Goal: Information Seeking & Learning: Learn about a topic

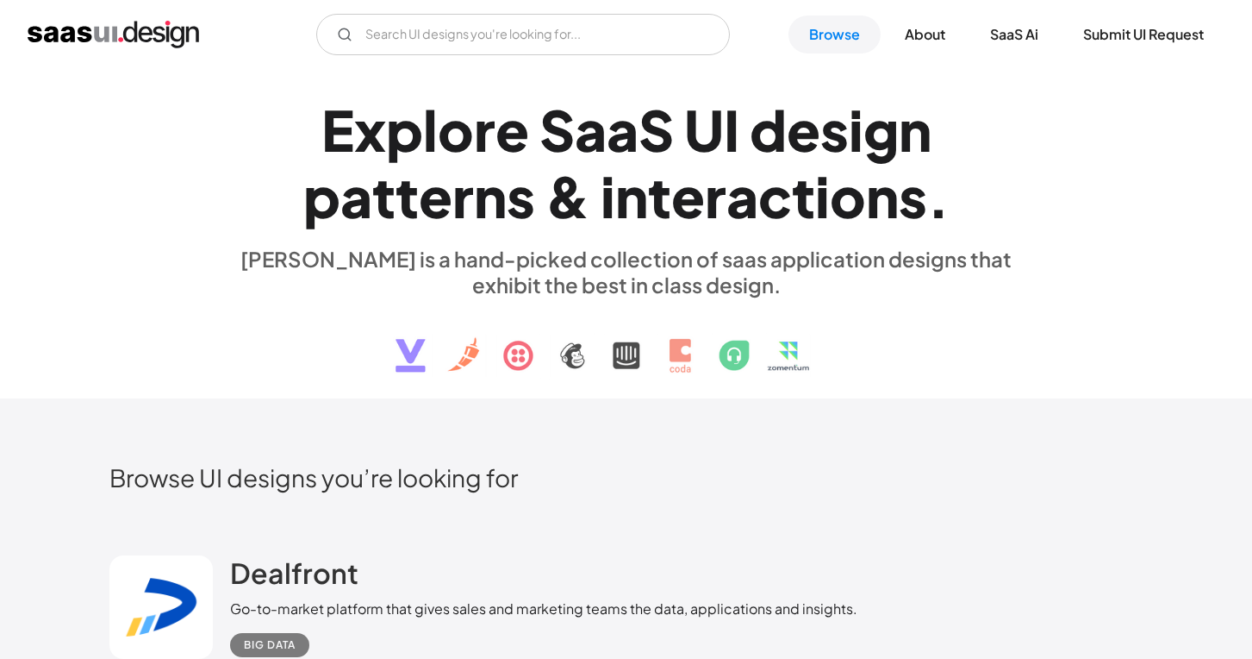
scroll to position [359, 0]
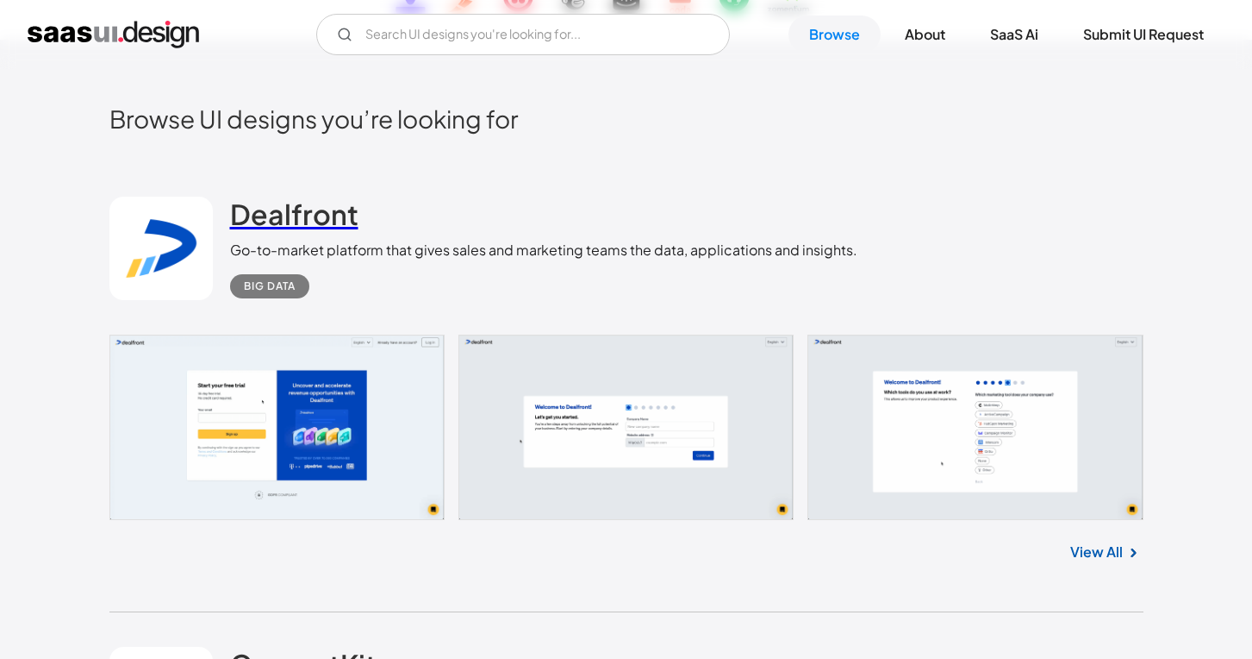
click at [295, 221] on h2 "Dealfront" at bounding box center [294, 214] width 128 height 34
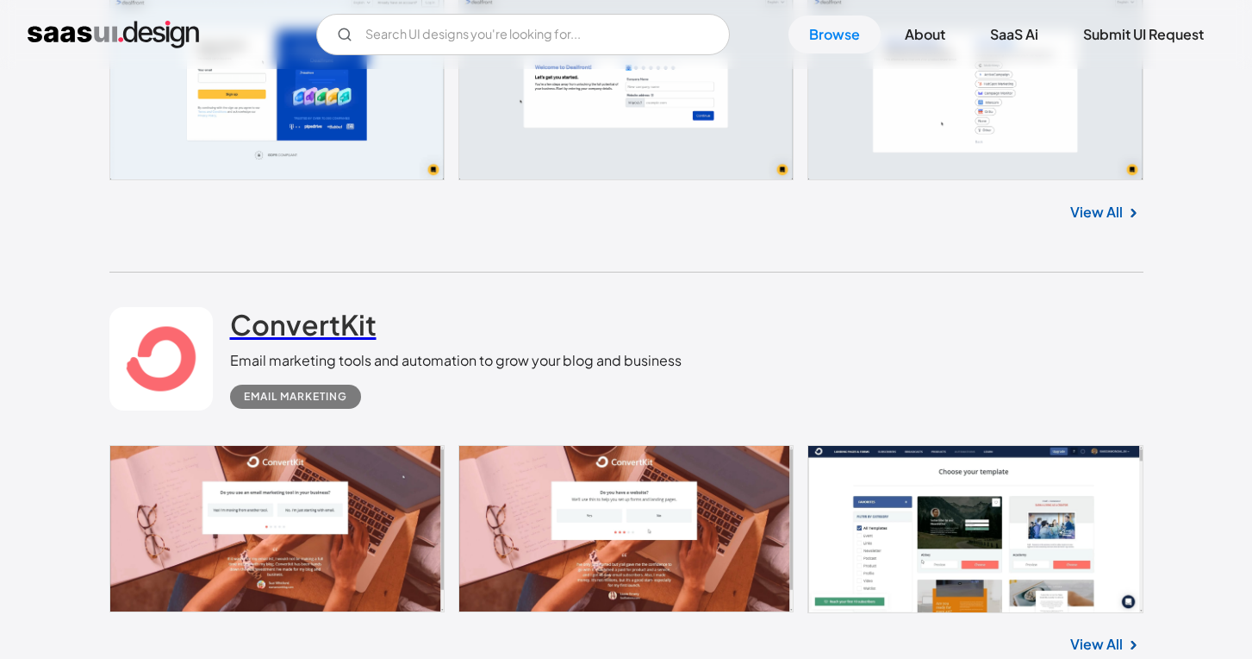
click at [297, 323] on h2 "ConvertKit" at bounding box center [303, 324] width 147 height 34
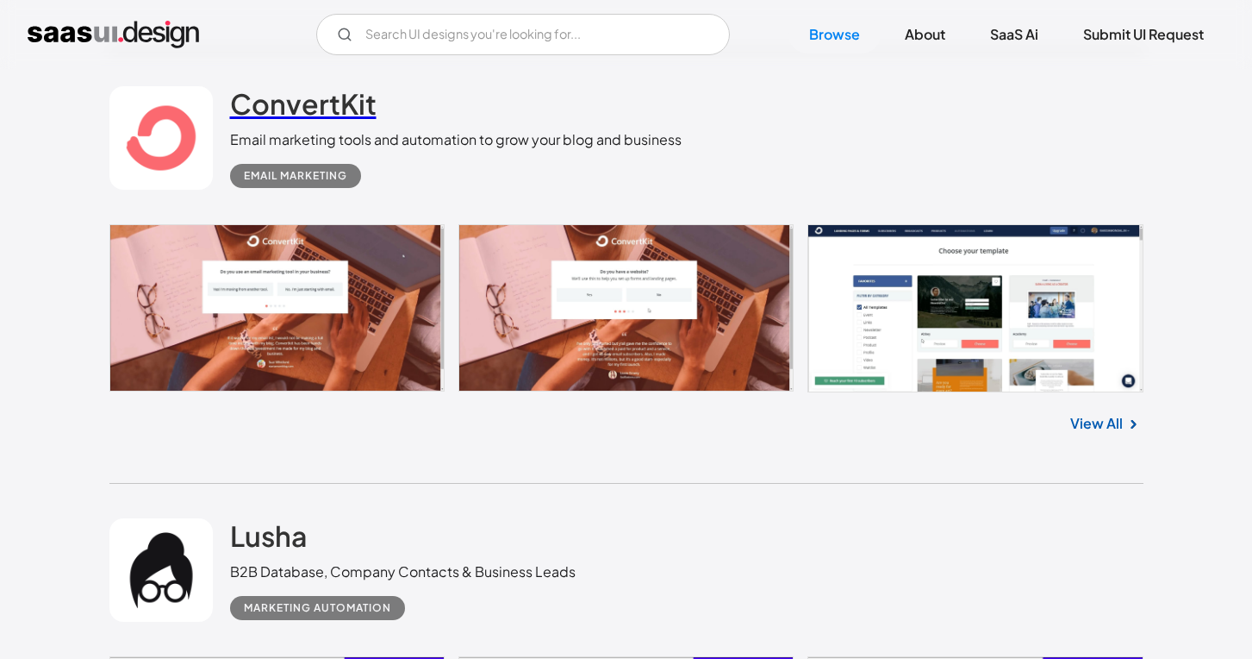
scroll to position [1105, 0]
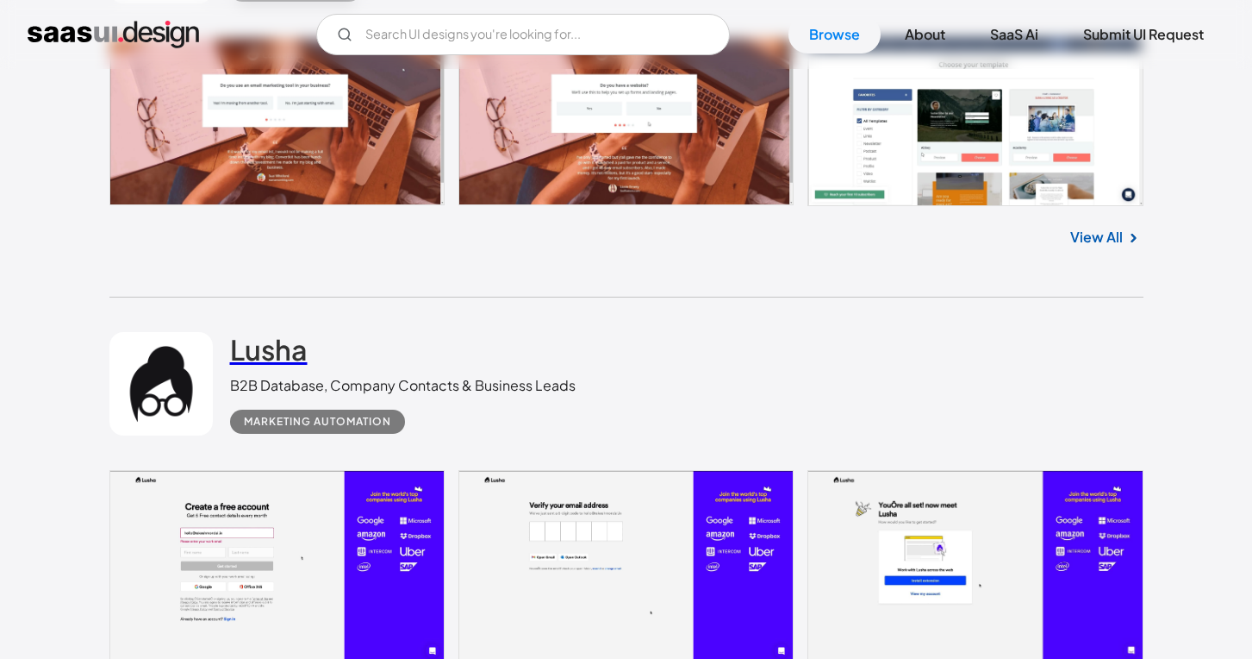
click at [291, 350] on h2 "Lusha" at bounding box center [269, 349] width 78 height 34
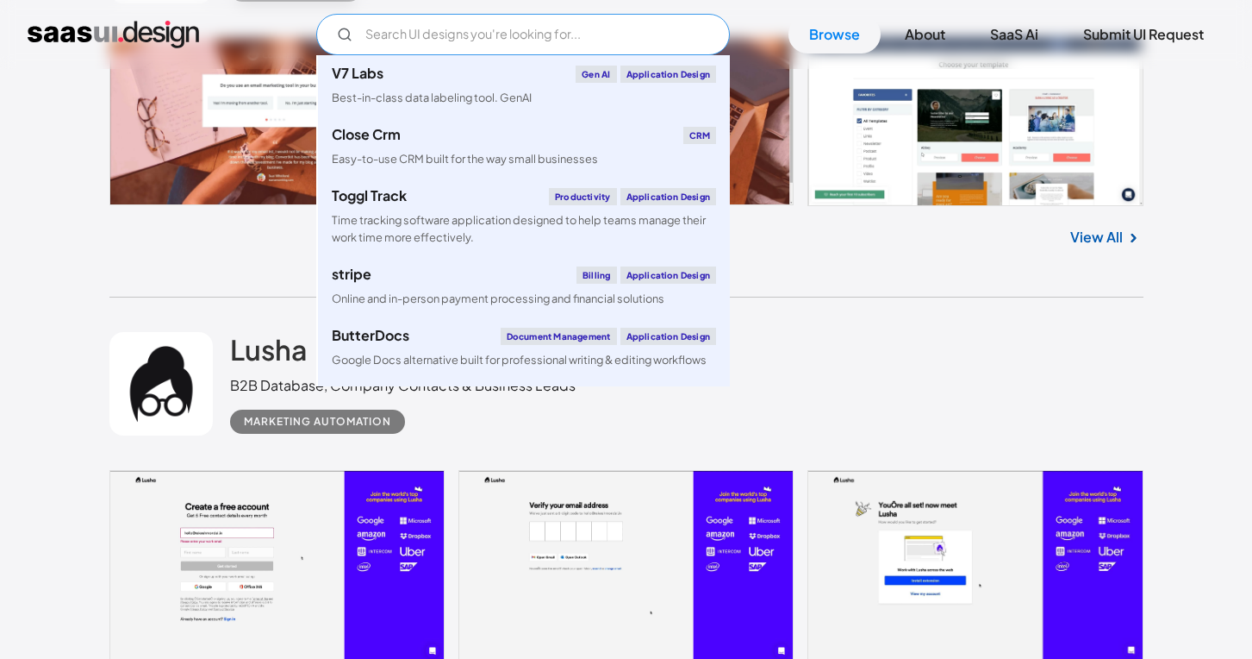
click at [429, 36] on input "Email Form" at bounding box center [523, 34] width 414 height 41
click at [831, 39] on link "Browse" at bounding box center [835, 35] width 92 height 38
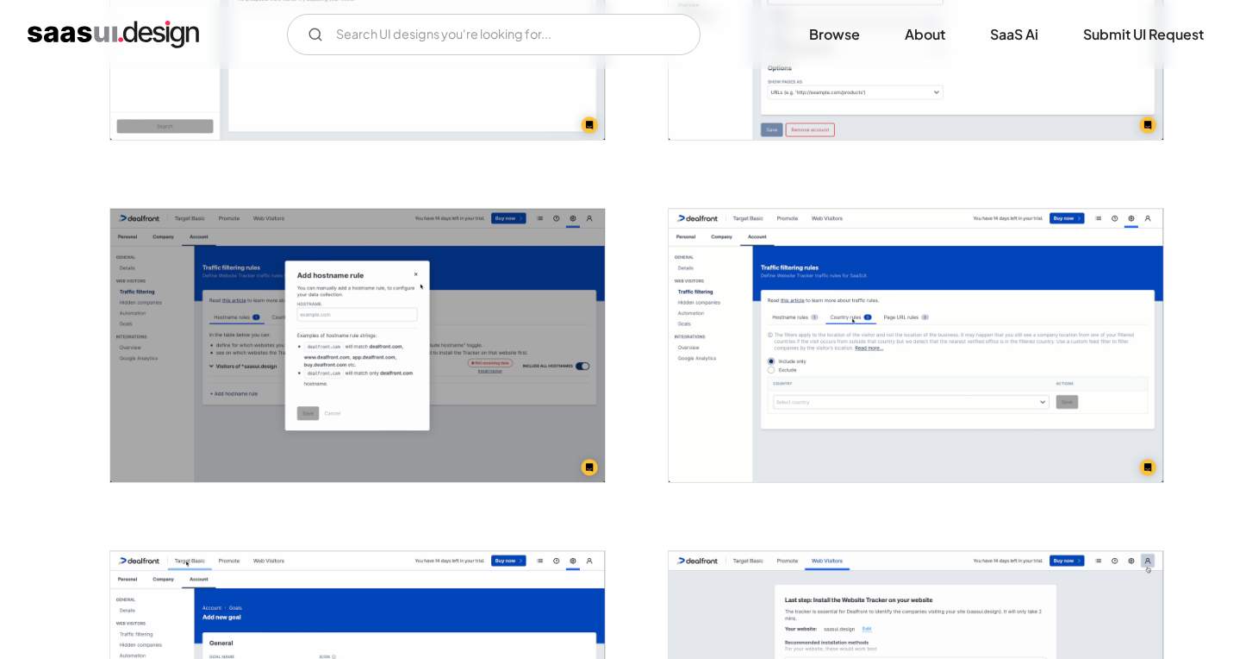
scroll to position [1954, 0]
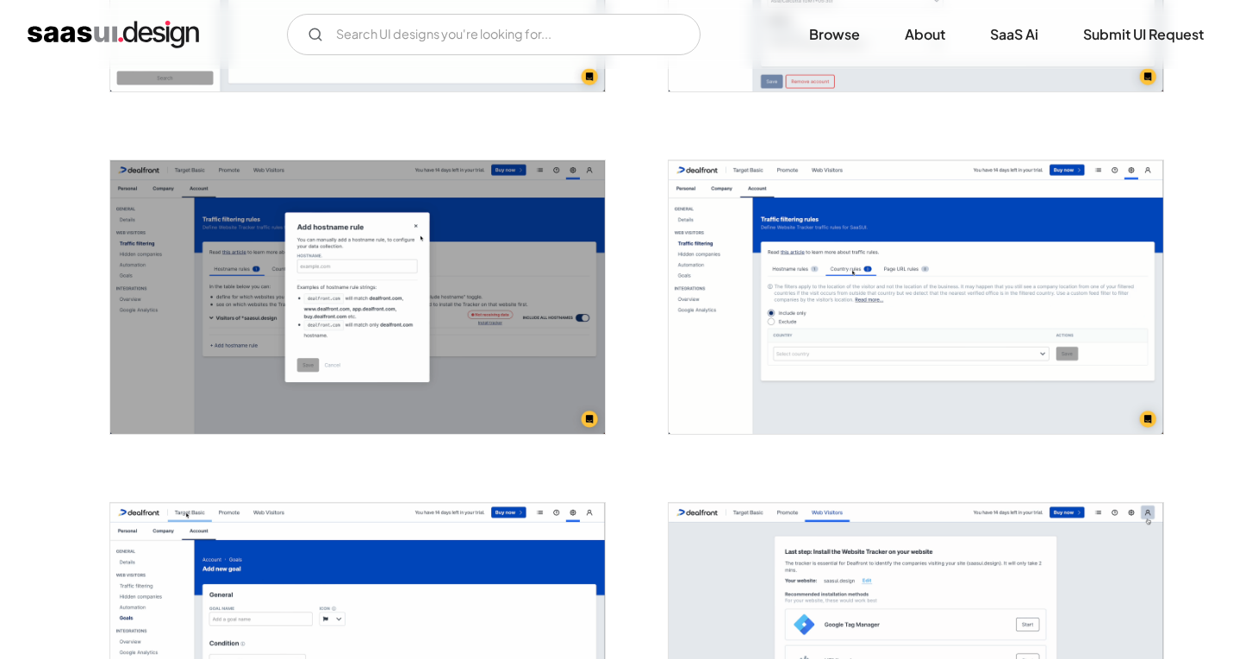
click at [494, 259] on img "open lightbox" at bounding box center [357, 296] width 495 height 273
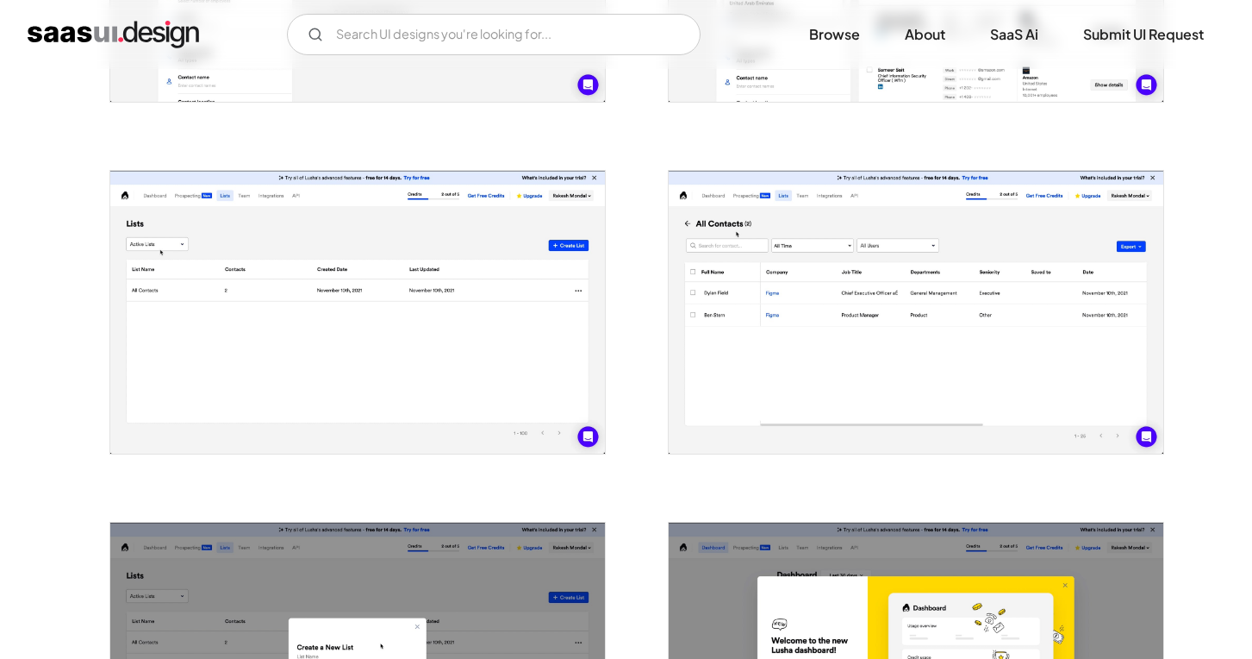
scroll to position [1346, 0]
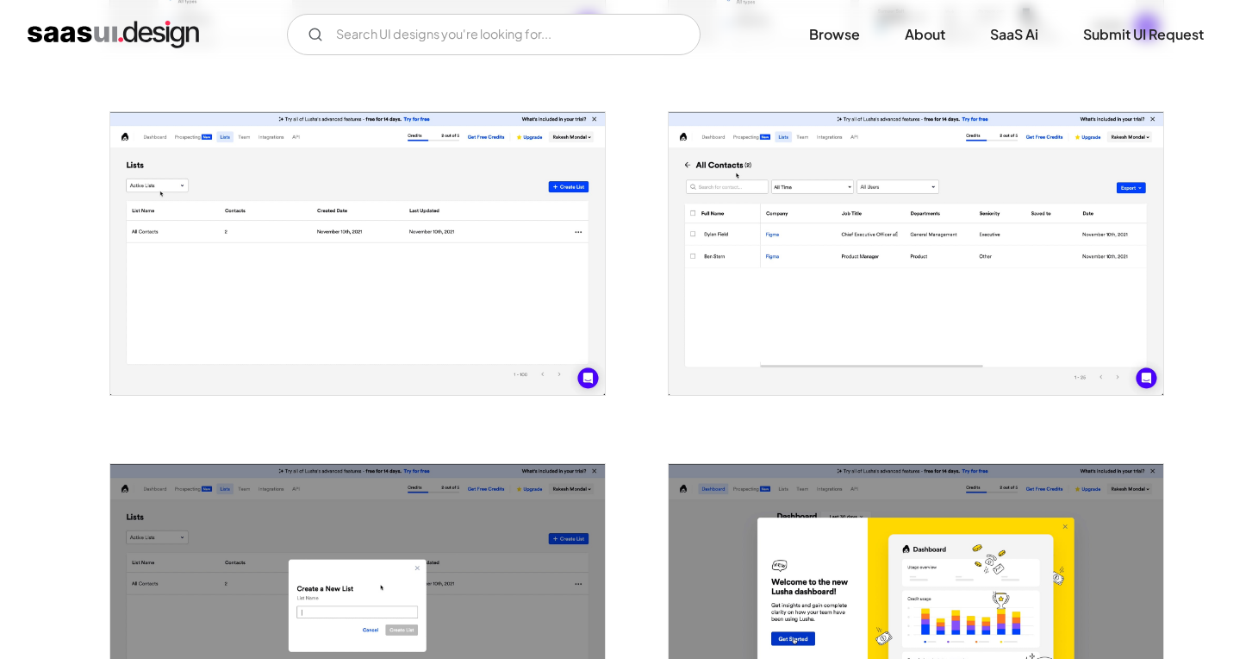
click at [440, 288] on img "open lightbox" at bounding box center [357, 253] width 495 height 283
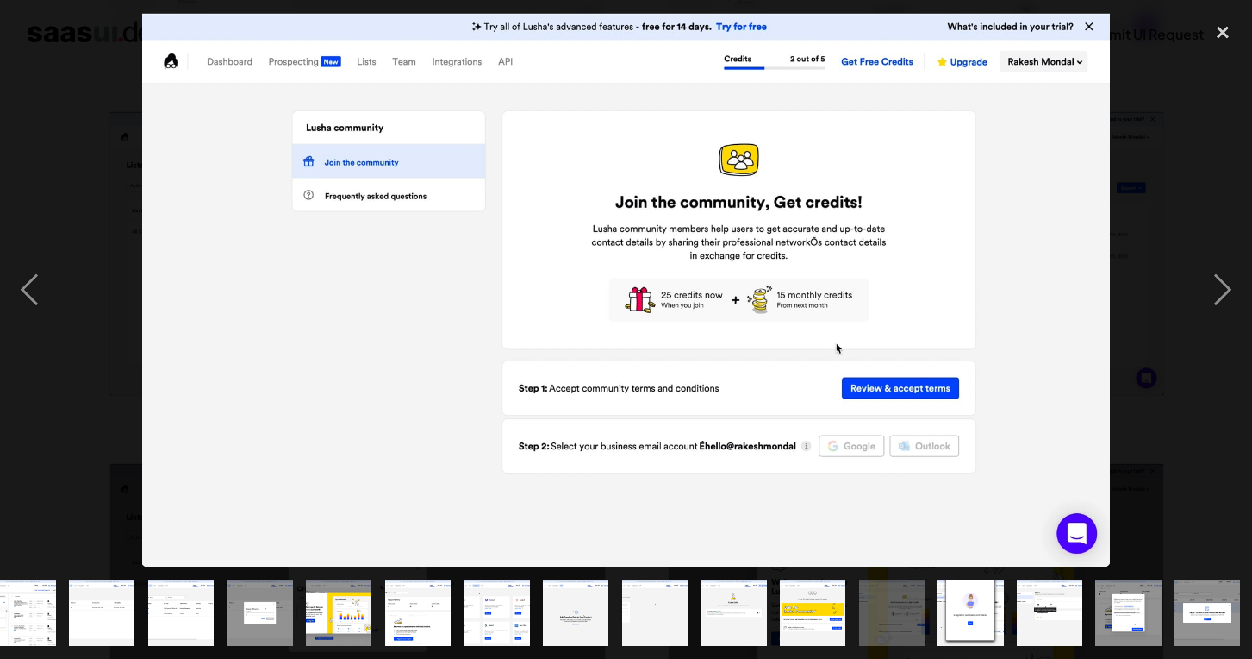
scroll to position [0, 420]
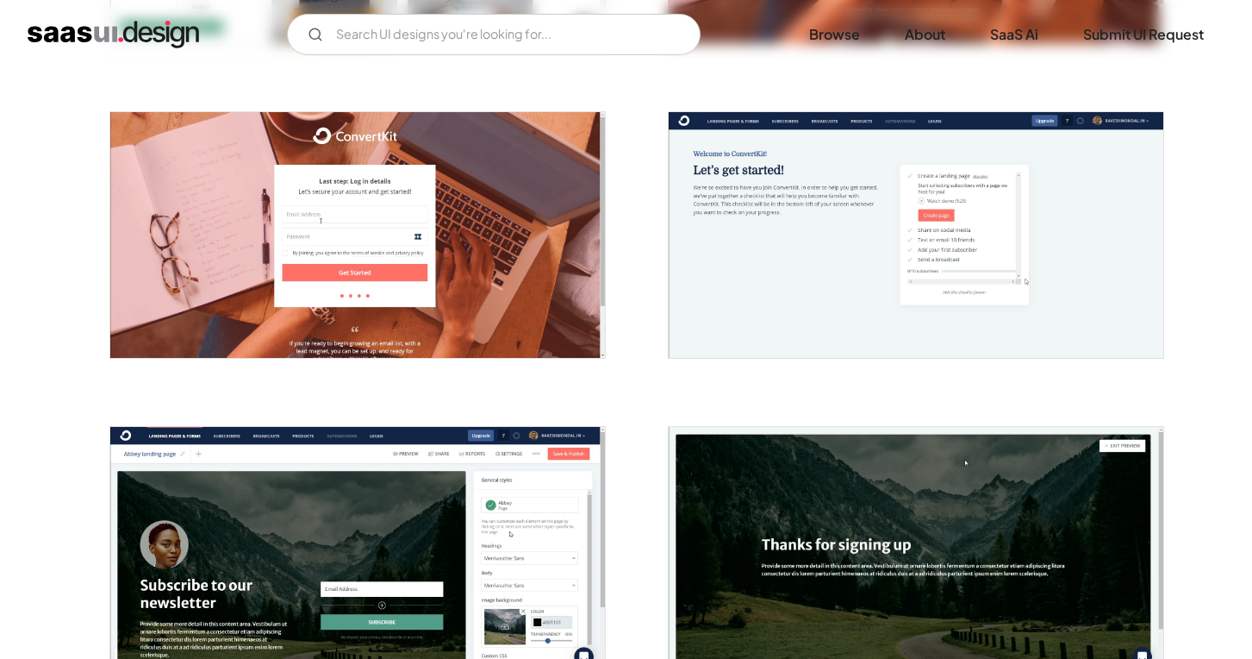
scroll to position [1451, 0]
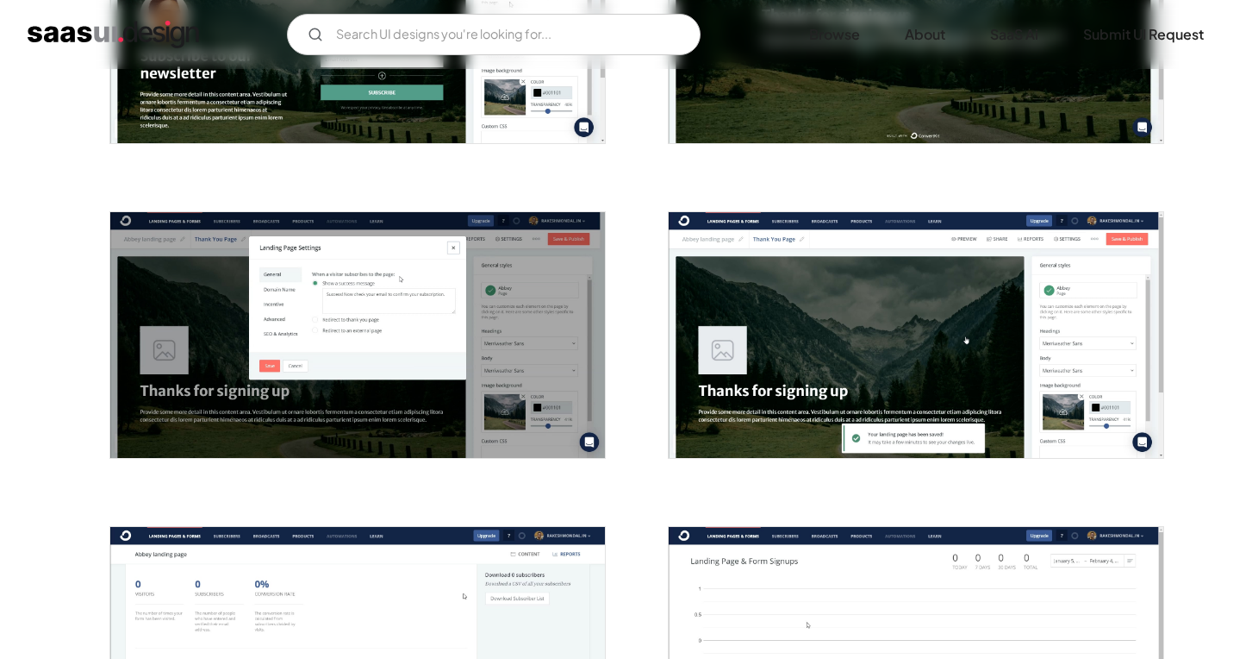
click at [458, 315] on img "open lightbox" at bounding box center [357, 335] width 495 height 246
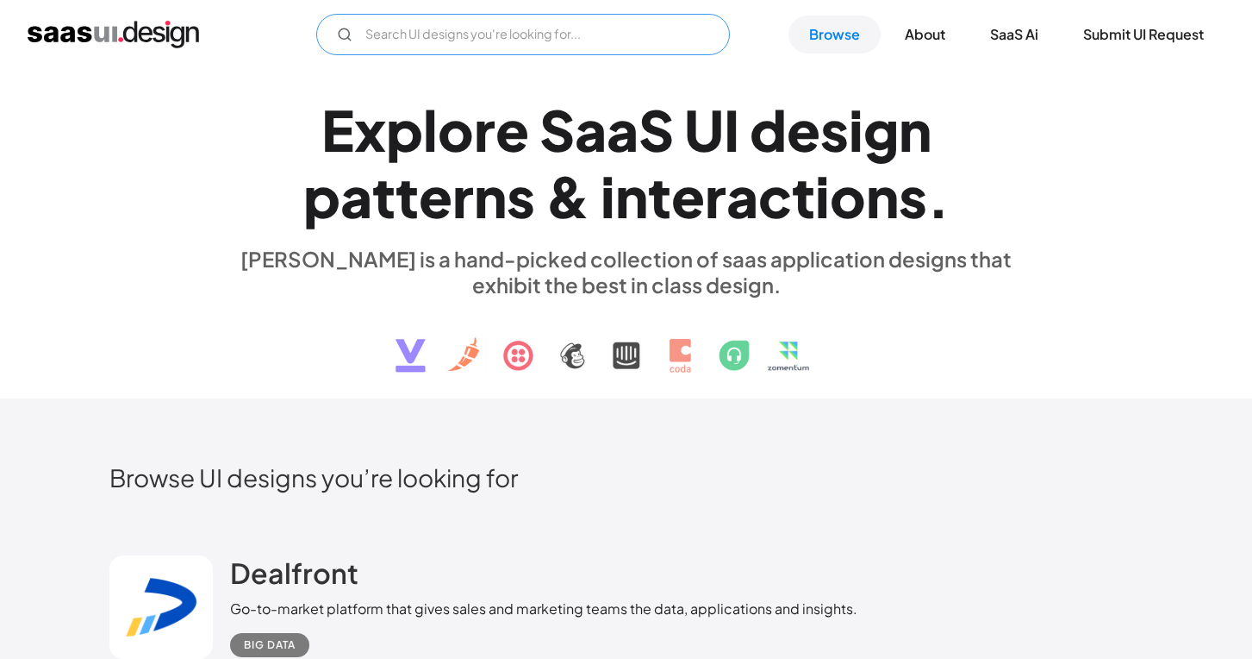
click at [476, 38] on input "Email Form" at bounding box center [523, 34] width 414 height 41
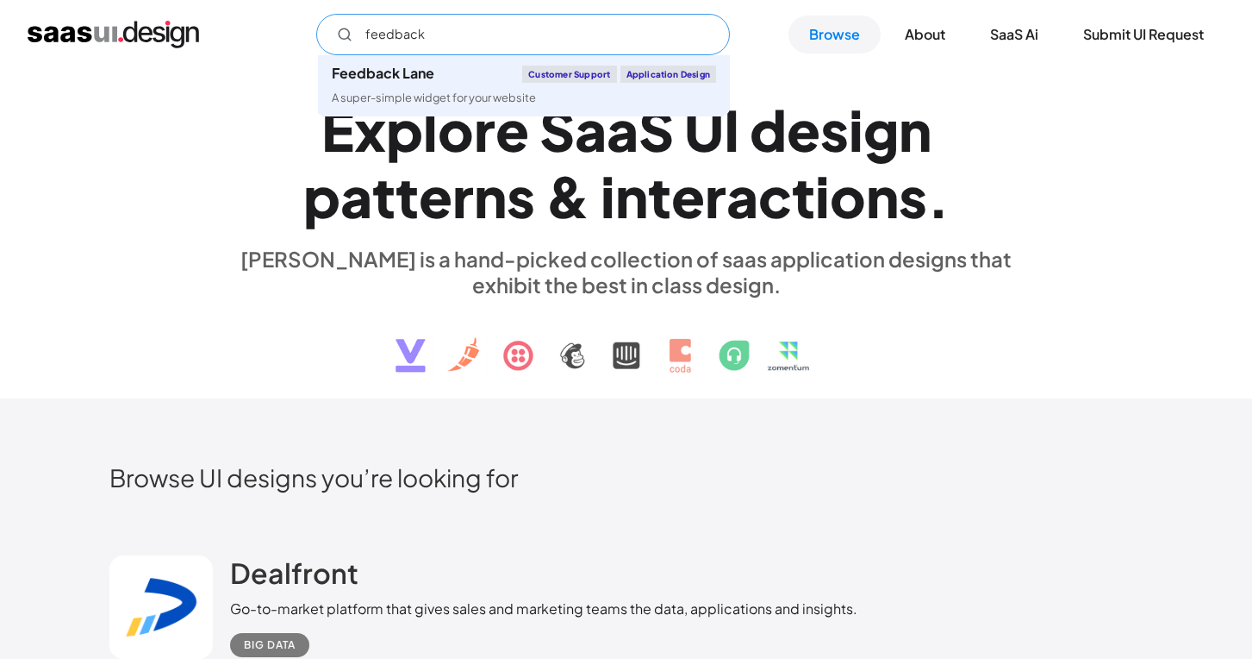
type input "feedback"
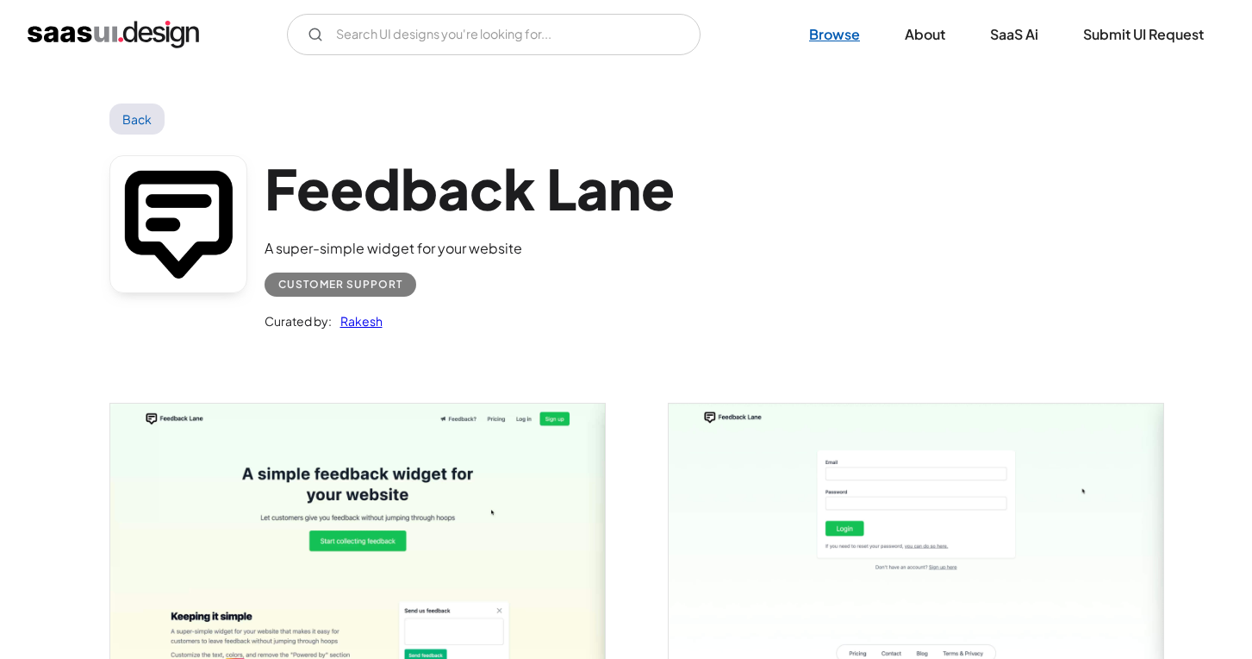
click at [831, 41] on link "Browse" at bounding box center [835, 35] width 92 height 38
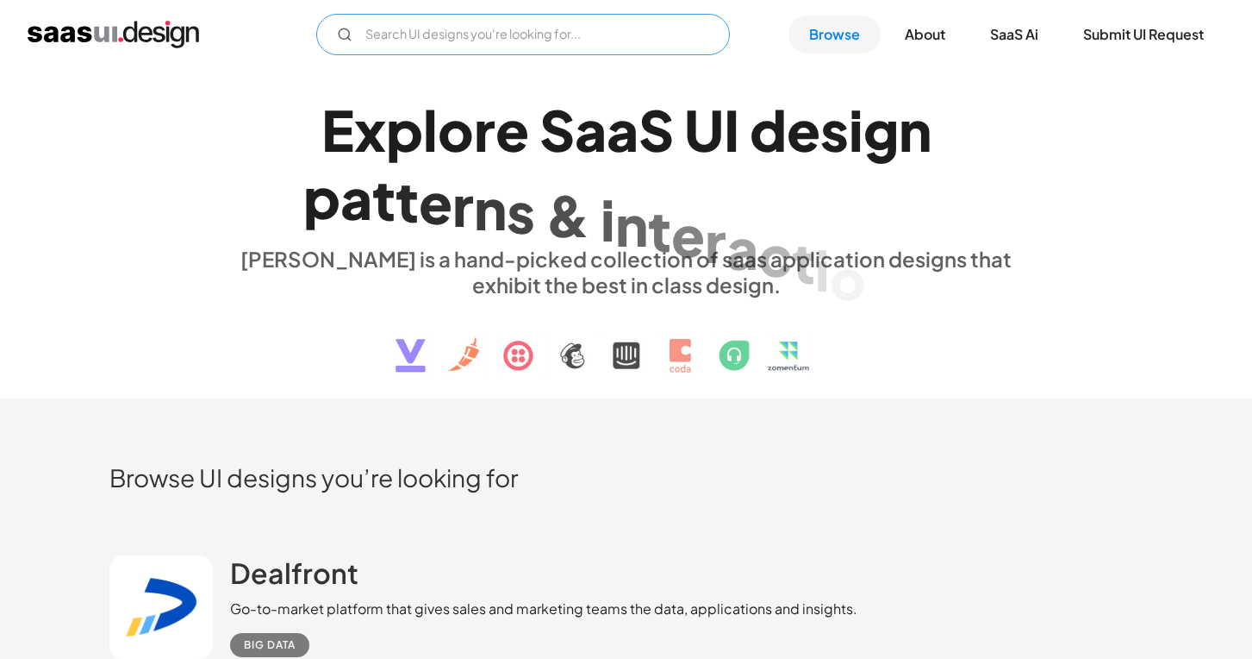
click at [409, 25] on input "Email Form" at bounding box center [523, 34] width 414 height 41
